Goal: Transaction & Acquisition: Purchase product/service

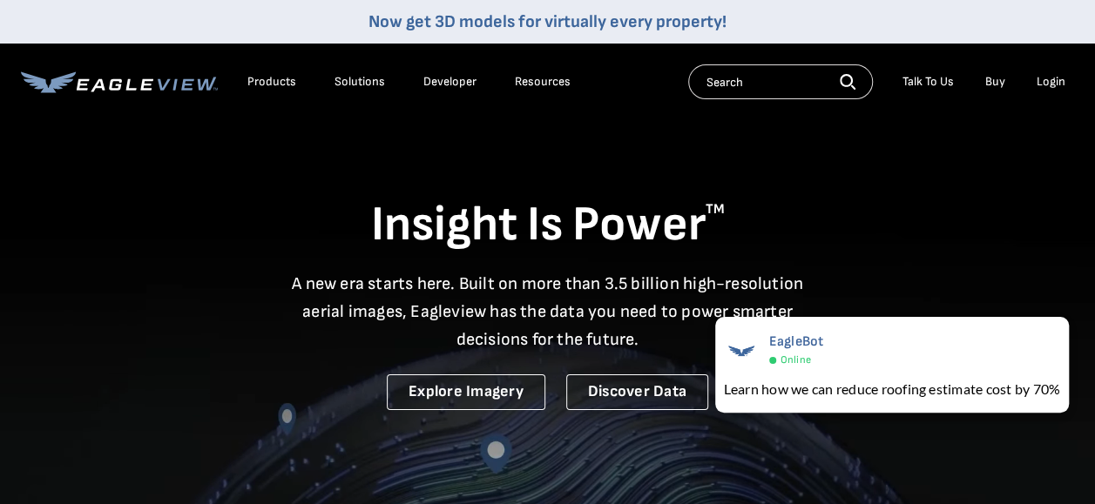
click at [1045, 82] on div "Login" at bounding box center [1050, 82] width 29 height 16
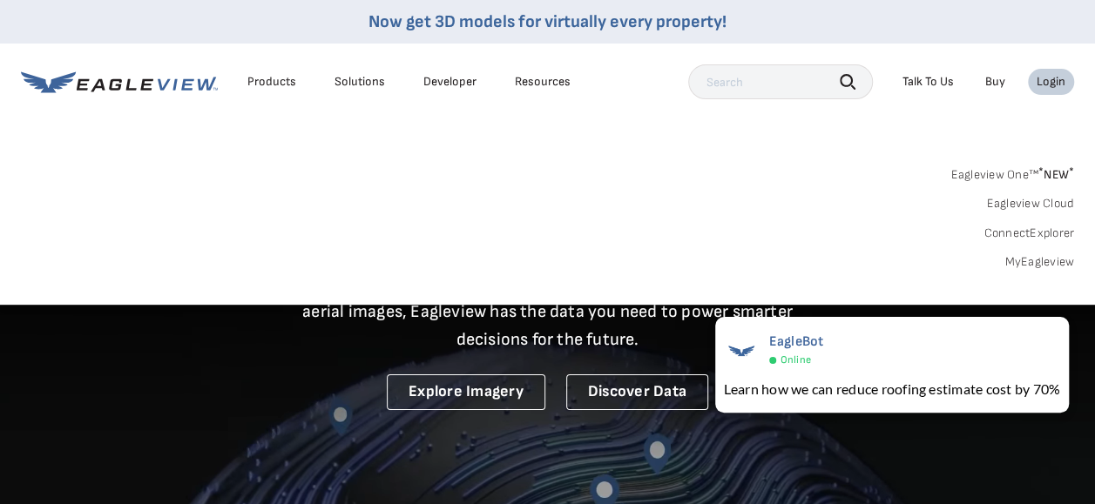
click at [1038, 79] on div "Login" at bounding box center [1050, 82] width 29 height 16
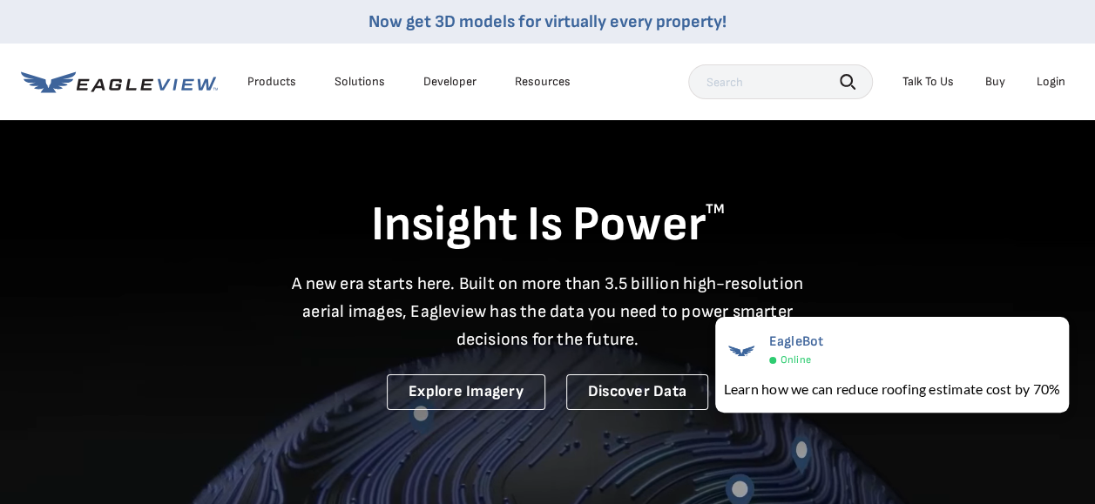
click at [1038, 79] on div "Login" at bounding box center [1050, 82] width 29 height 16
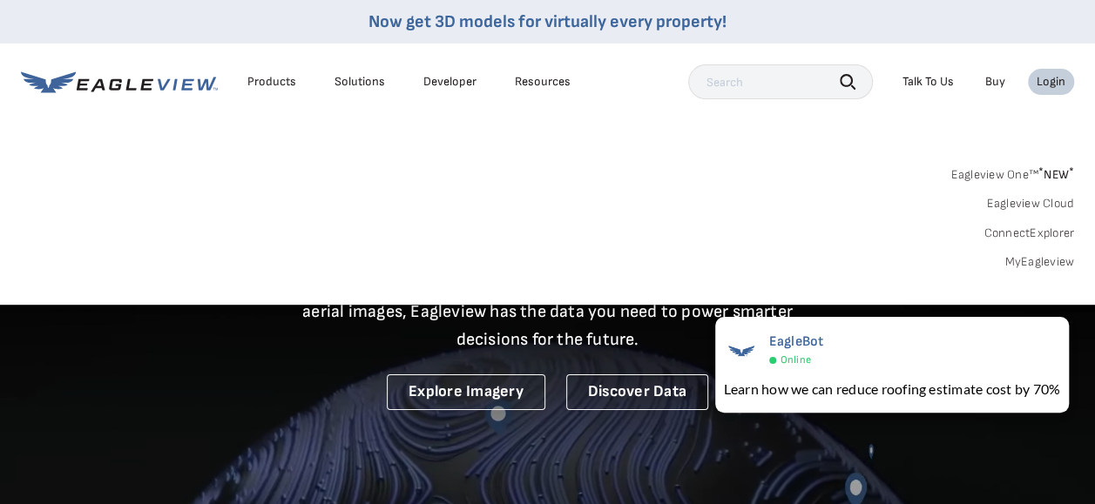
click at [265, 78] on div "Products" at bounding box center [271, 82] width 49 height 16
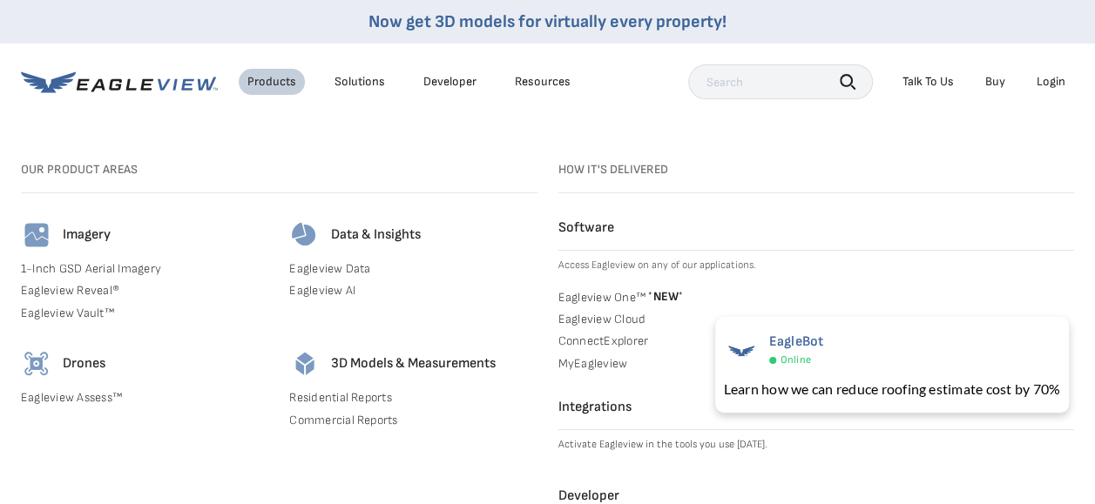
click at [1047, 84] on div "Login" at bounding box center [1050, 82] width 29 height 16
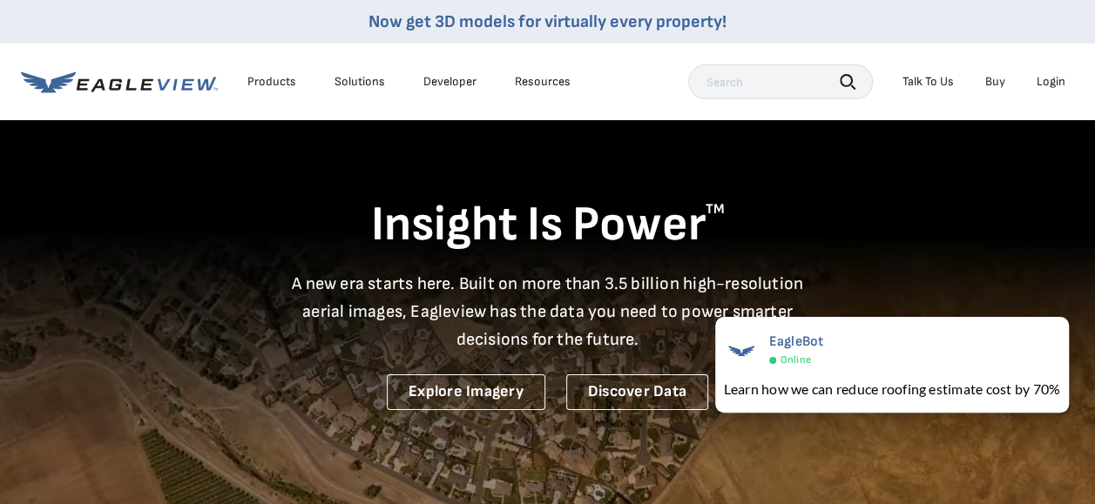
click at [1063, 82] on div "Login" at bounding box center [1050, 82] width 29 height 16
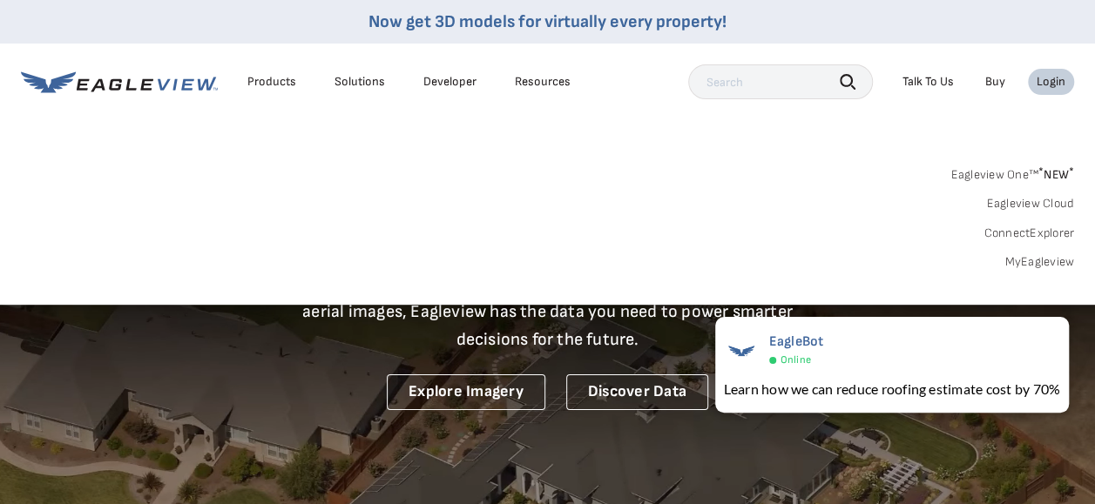
click at [1030, 172] on link "Eagleview One™ * NEW *" at bounding box center [1012, 172] width 124 height 20
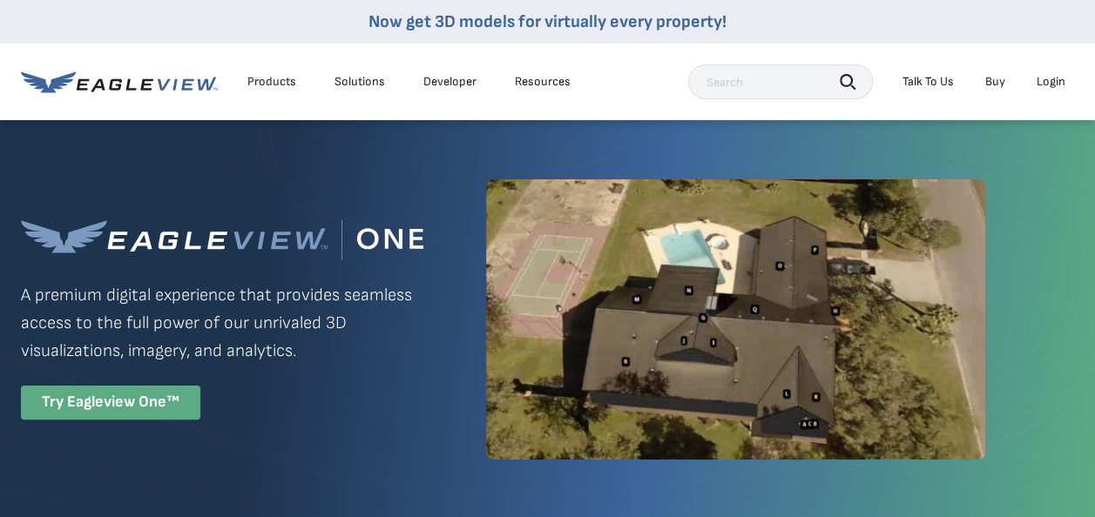
click at [146, 401] on div "Try Eagleview One™" at bounding box center [110, 403] width 179 height 34
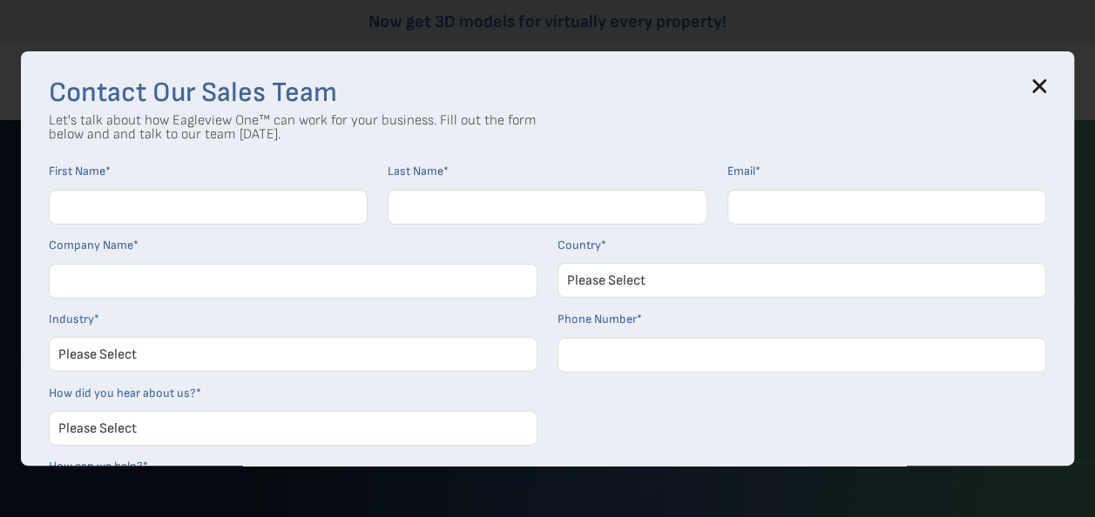
click at [1046, 87] on icon at bounding box center [1039, 86] width 14 height 14
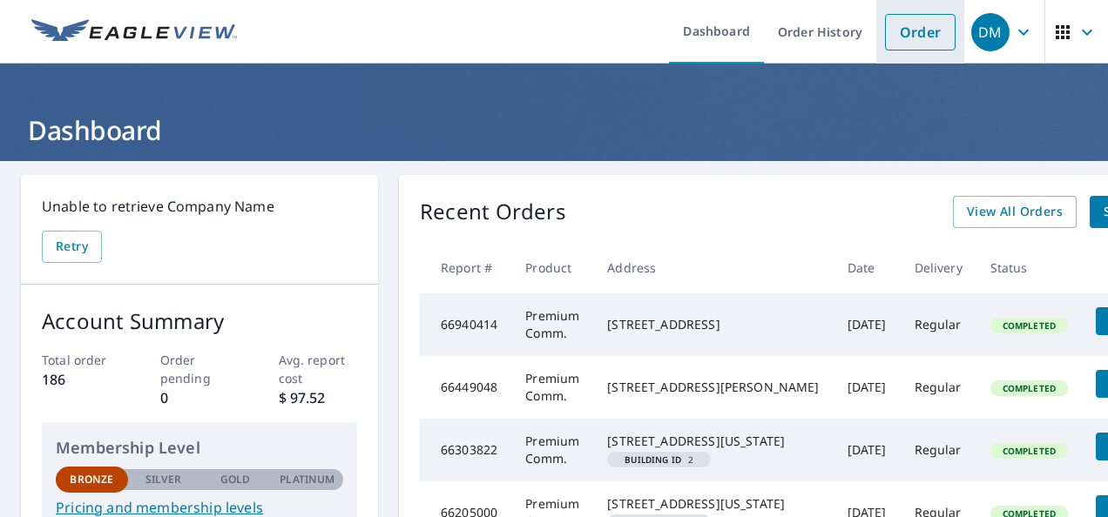
click at [892, 40] on link "Order" at bounding box center [920, 32] width 71 height 37
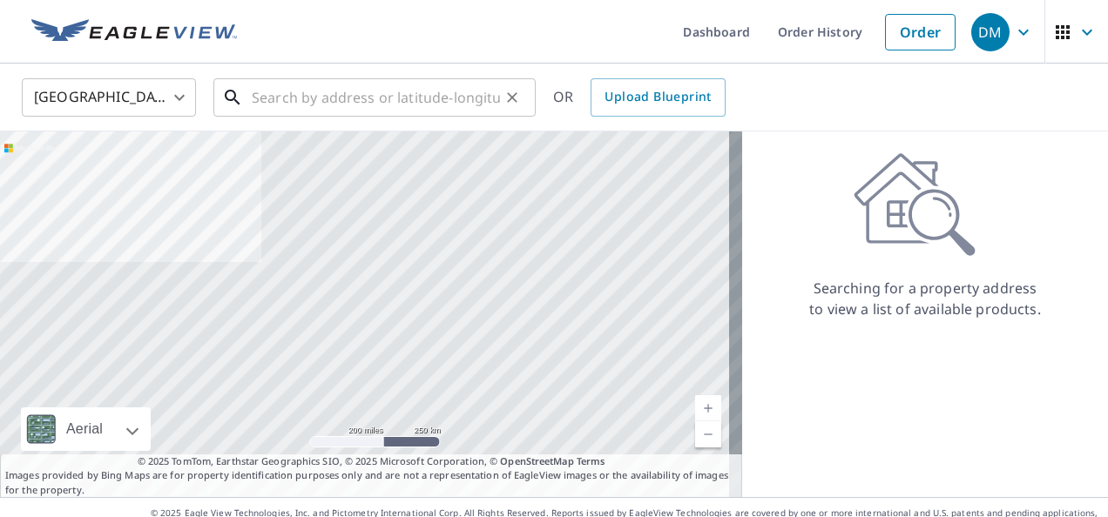
click at [255, 101] on input "text" at bounding box center [376, 97] width 248 height 49
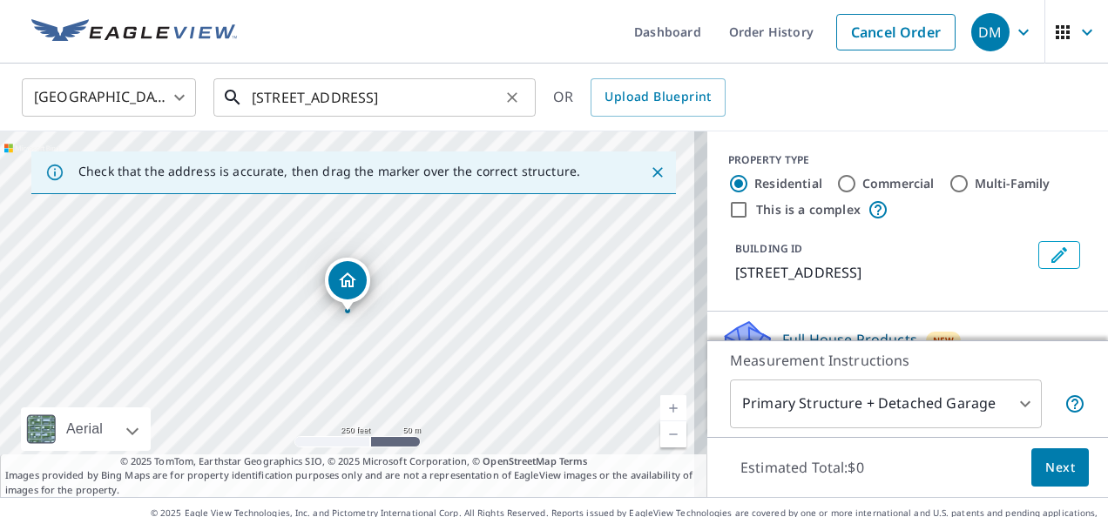
click at [357, 101] on input "[STREET_ADDRESS]" at bounding box center [376, 97] width 248 height 49
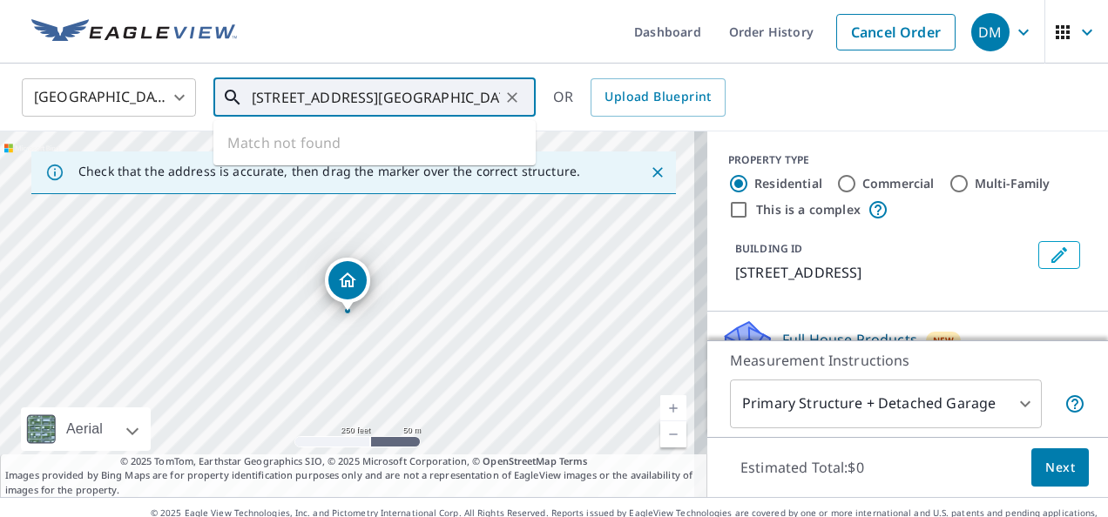
type input "[STREET_ADDRESS][GEOGRAPHIC_DATA] ma"
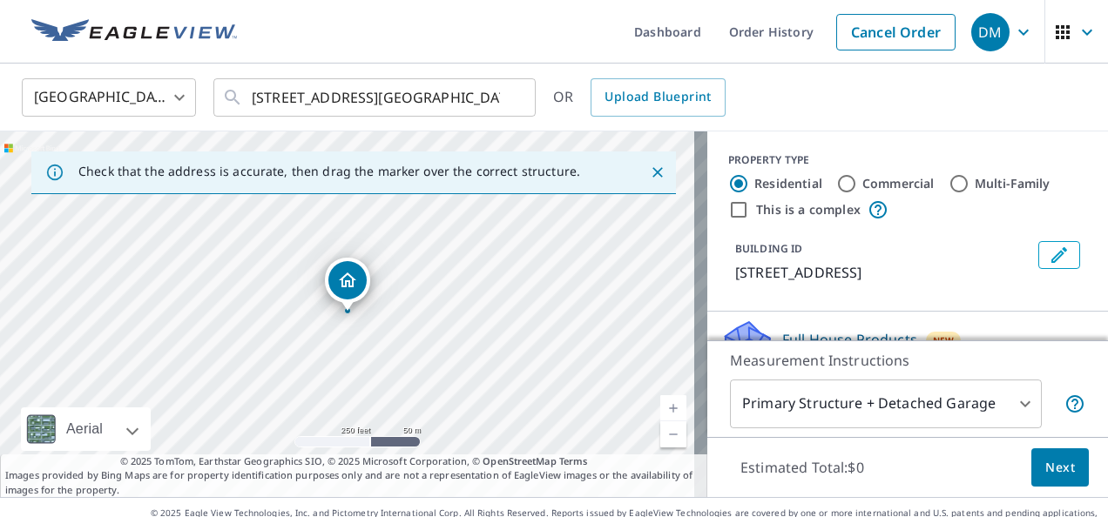
drag, startPoint x: 361, startPoint y: 284, endPoint x: 331, endPoint y: 267, distance: 34.7
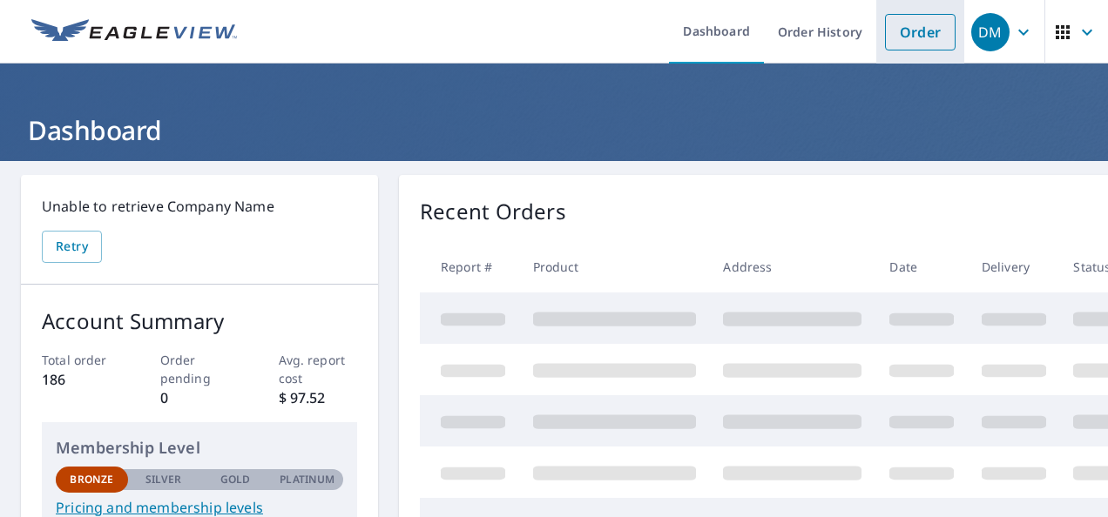
click at [891, 23] on link "Order" at bounding box center [920, 32] width 71 height 37
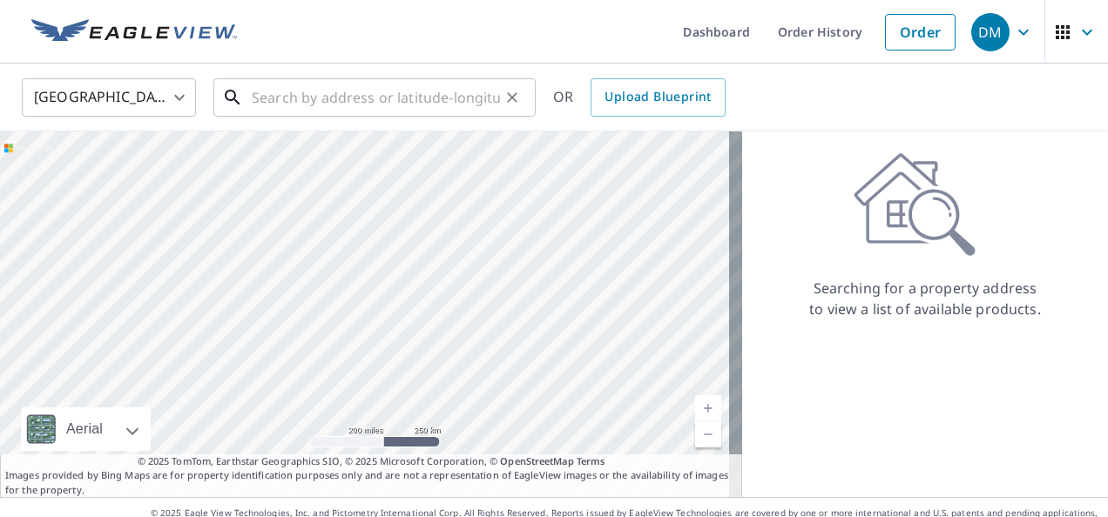
click at [465, 106] on input "text" at bounding box center [376, 97] width 248 height 49
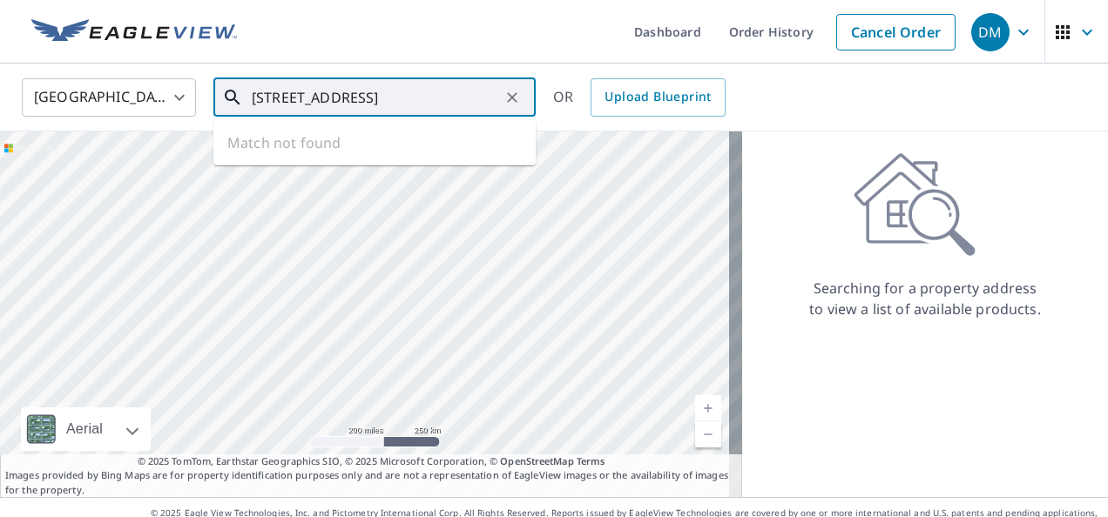
type input "[STREET_ADDRESS]"
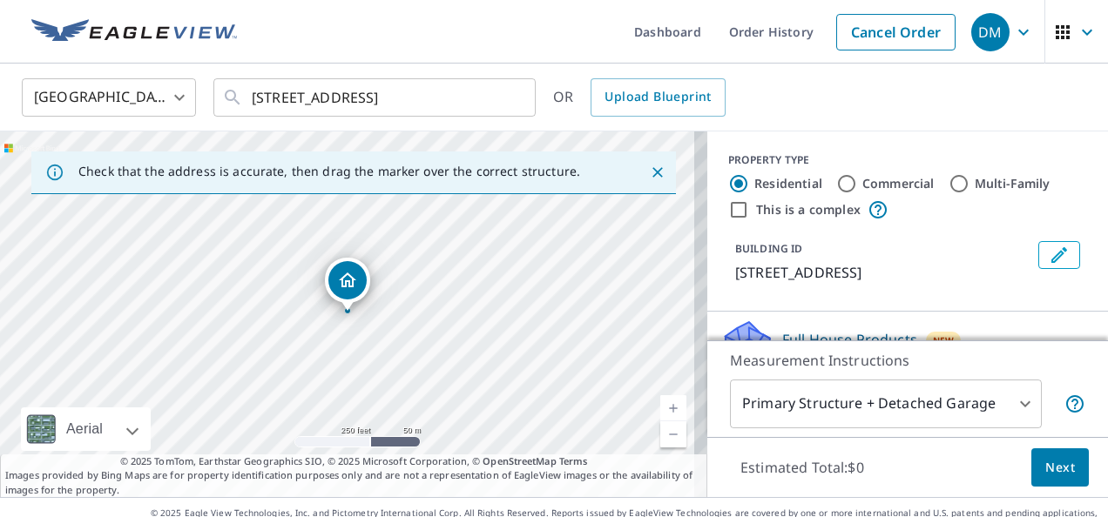
drag, startPoint x: 364, startPoint y: 287, endPoint x: 307, endPoint y: 285, distance: 57.5
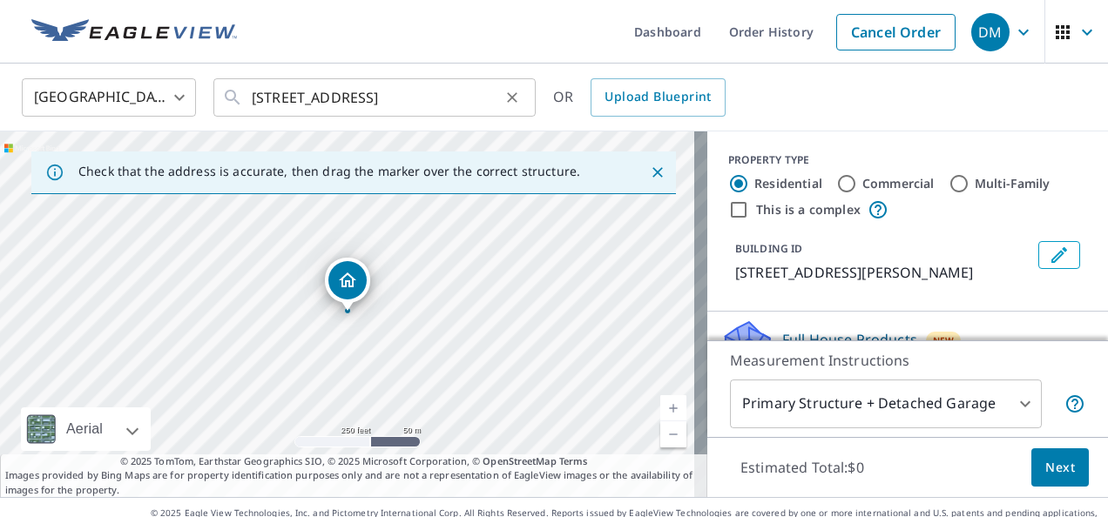
click at [530, 100] on div "[STREET_ADDRESS] ​" at bounding box center [374, 97] width 322 height 38
click at [649, 176] on icon "Close" at bounding box center [657, 172] width 17 height 17
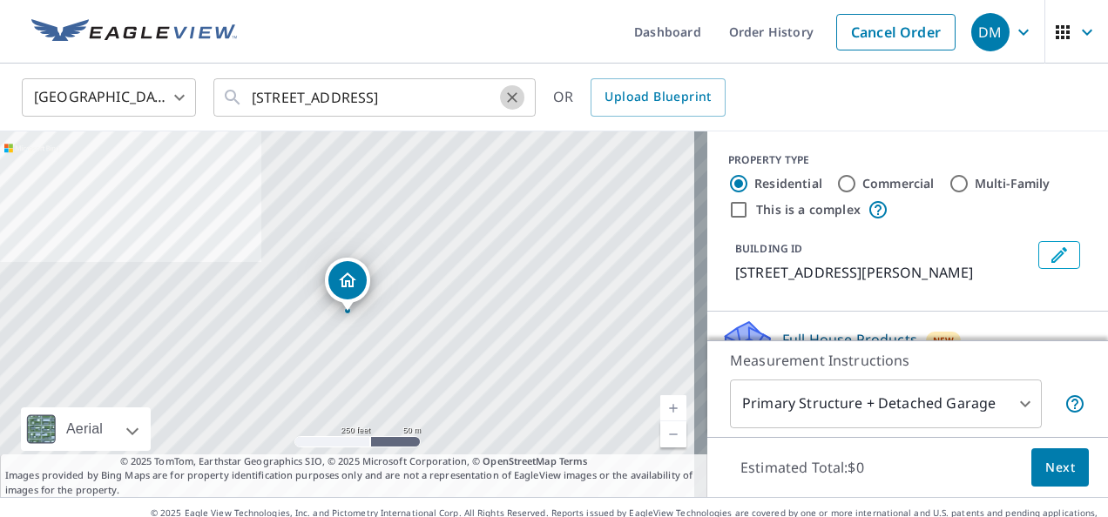
click at [509, 91] on icon "Clear" at bounding box center [511, 97] width 17 height 17
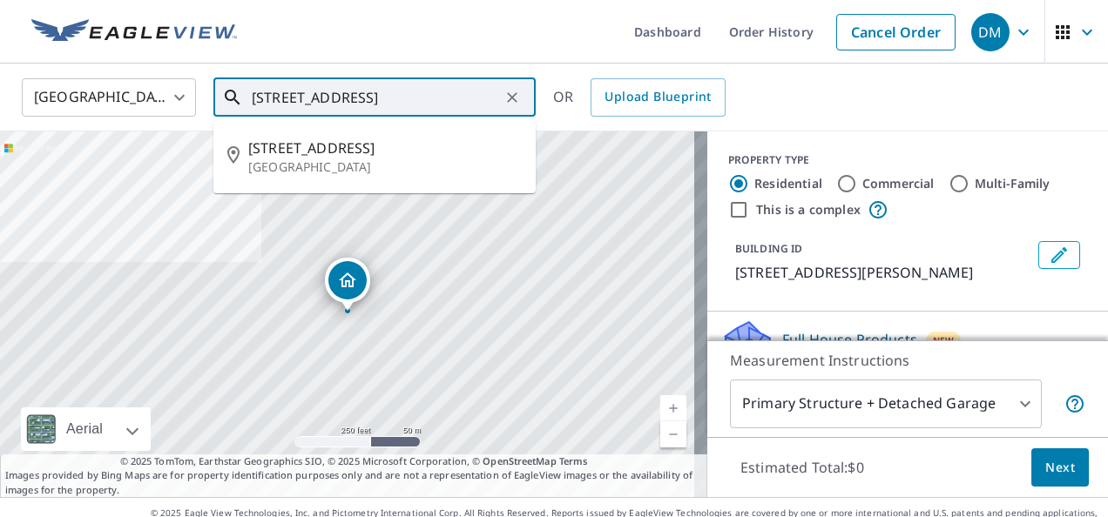
type input "[STREET_ADDRESS]"
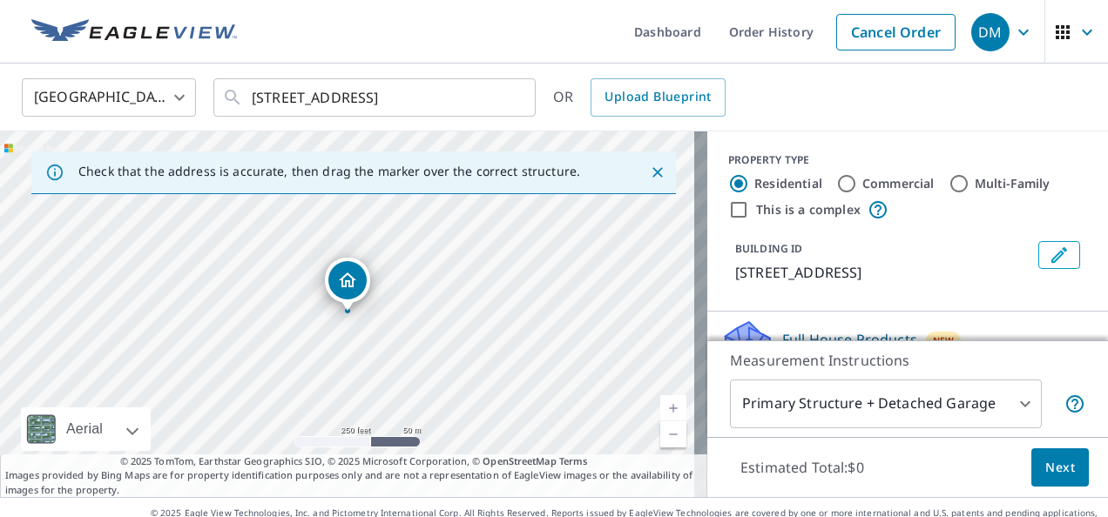
click at [303, 303] on div "[STREET_ADDRESS]" at bounding box center [353, 315] width 707 height 366
drag, startPoint x: 343, startPoint y: 310, endPoint x: 307, endPoint y: 300, distance: 37.2
click at [864, 182] on label "Commercial" at bounding box center [898, 183] width 72 height 17
click at [857, 182] on input "Commercial" at bounding box center [846, 183] width 21 height 21
radio input "true"
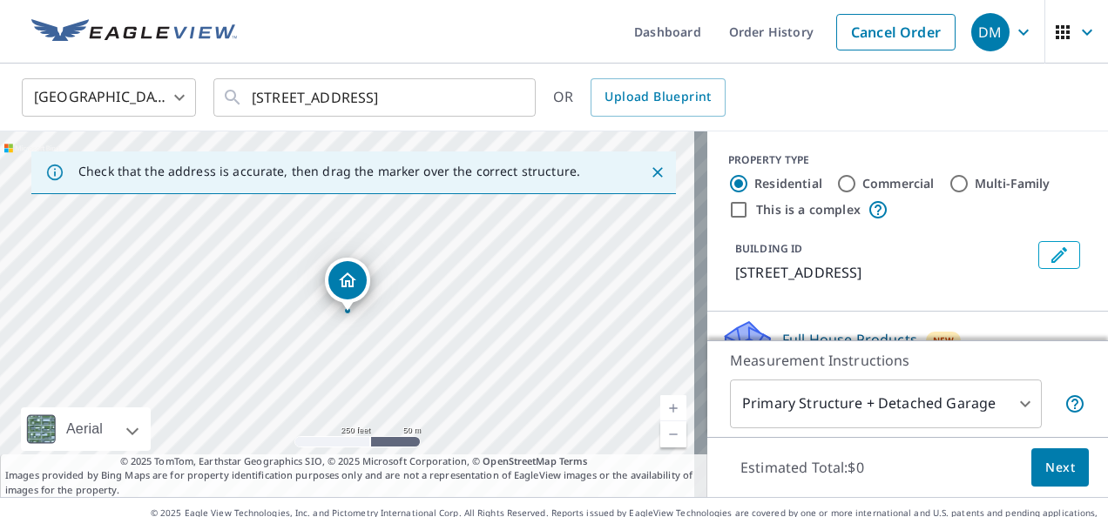
type input "4"
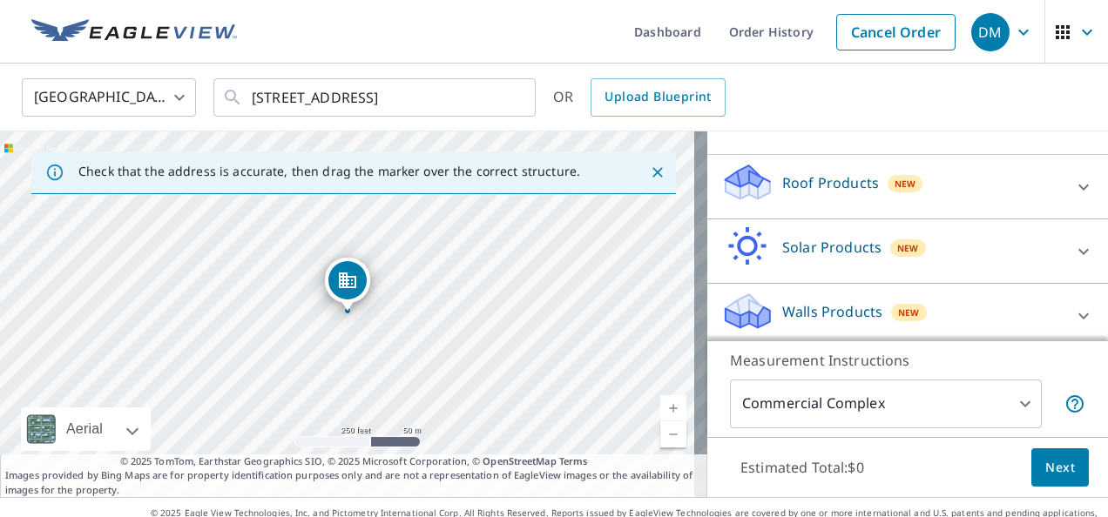
scroll to position [146, 0]
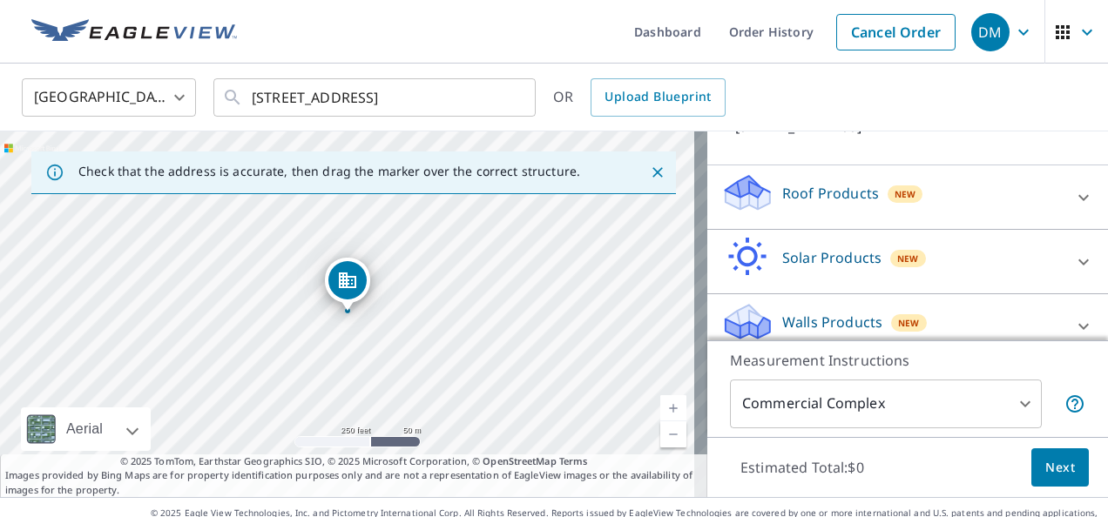
click at [793, 195] on div "Roof Products New" at bounding box center [891, 197] width 341 height 50
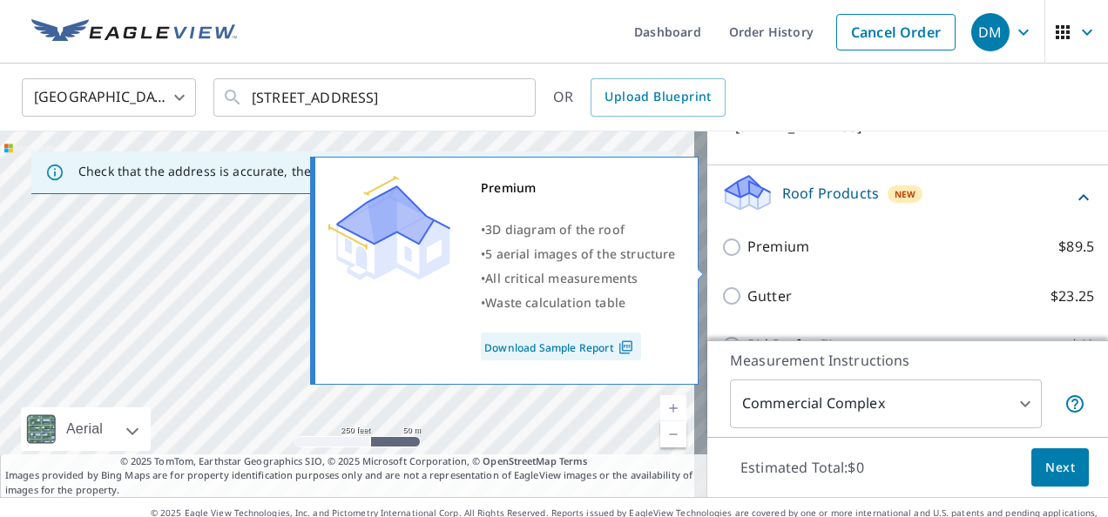
click at [780, 258] on p "Premium" at bounding box center [778, 247] width 62 height 22
click at [747, 258] on input "Premium $89.5" at bounding box center [734, 247] width 26 height 21
checkbox input "true"
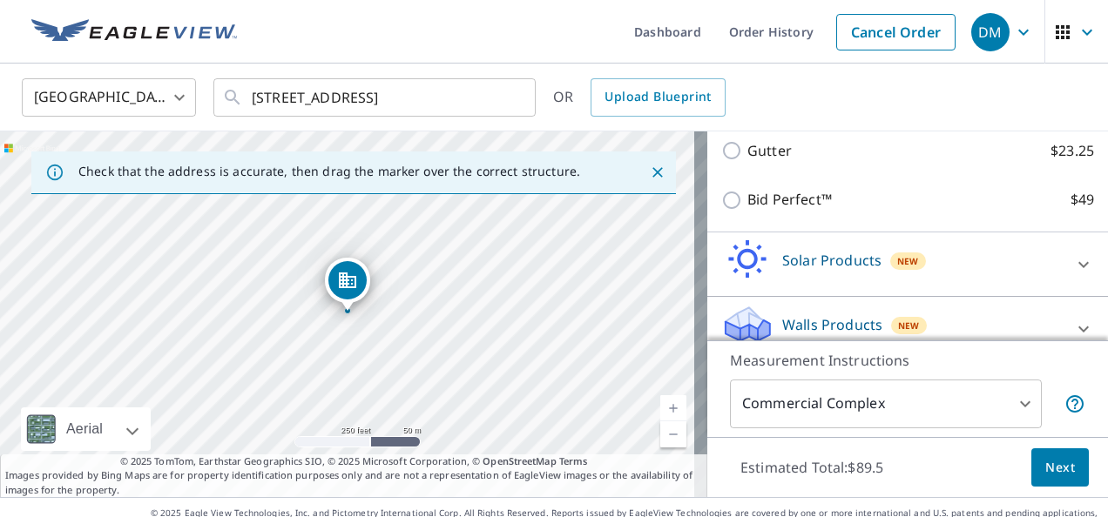
scroll to position [389, 0]
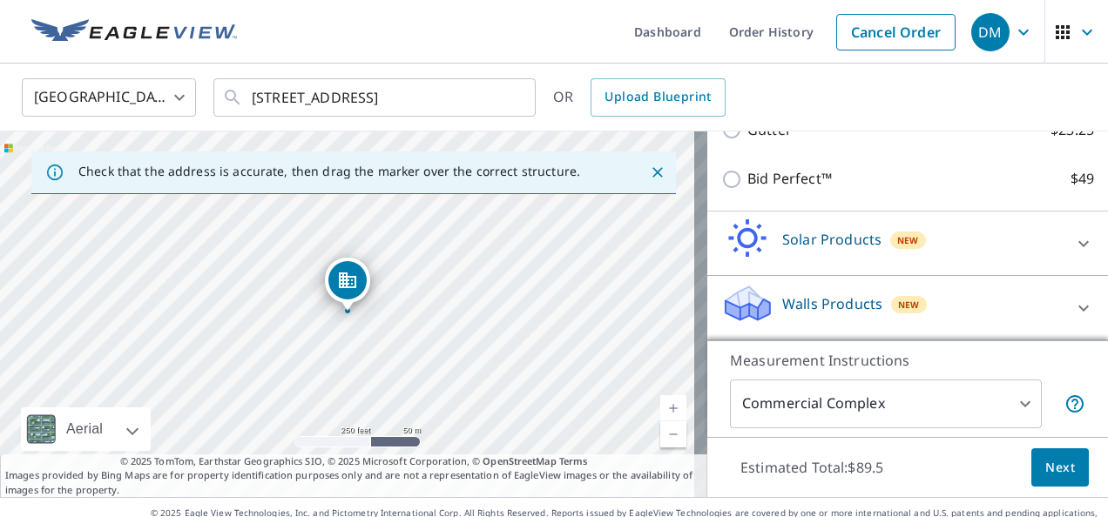
click at [1049, 481] on button "Next" at bounding box center [1059, 468] width 57 height 39
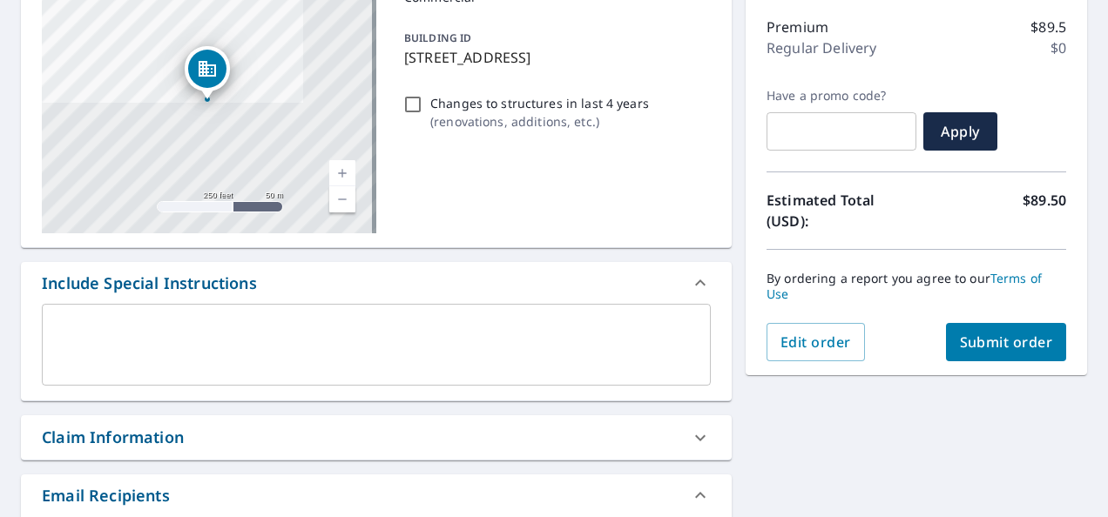
scroll to position [215, 0]
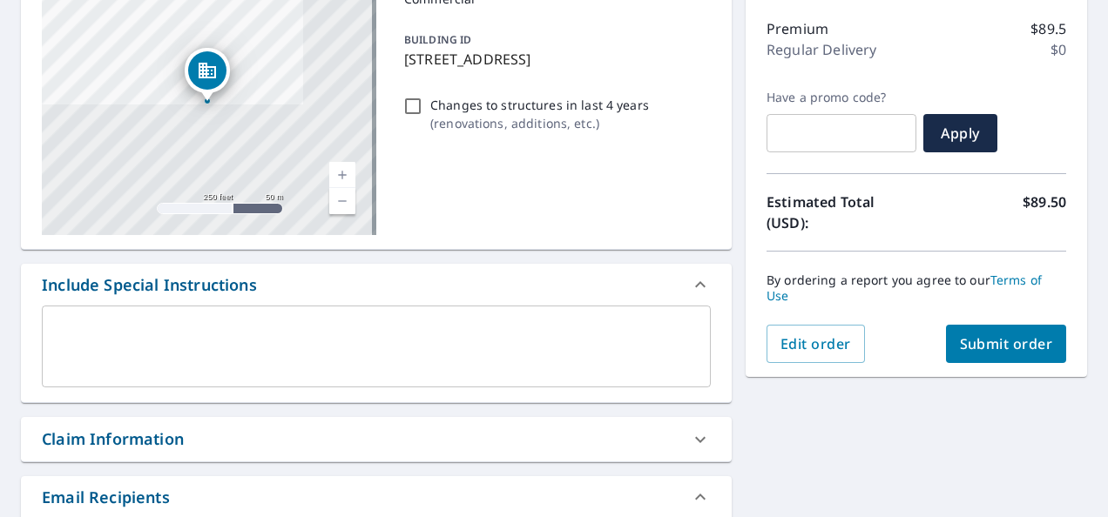
click at [1012, 326] on button "Submit order" at bounding box center [1006, 344] width 121 height 38
